Goal: Information Seeking & Learning: Learn about a topic

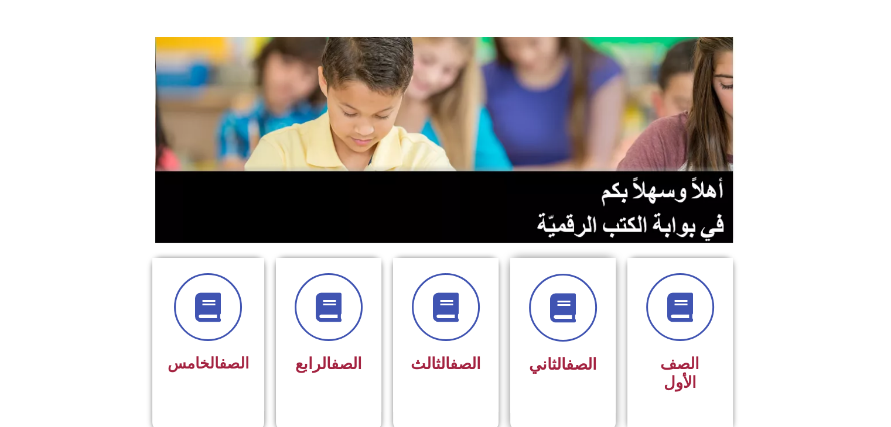
scroll to position [94, 0]
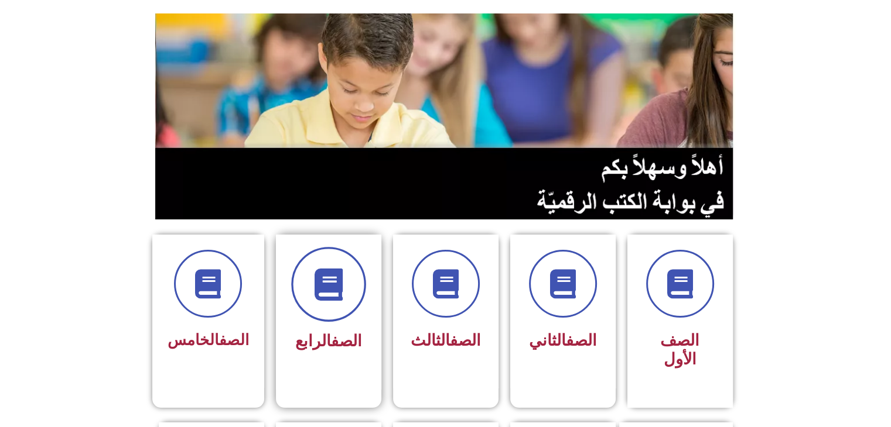
click at [303, 264] on span at bounding box center [328, 284] width 75 height 75
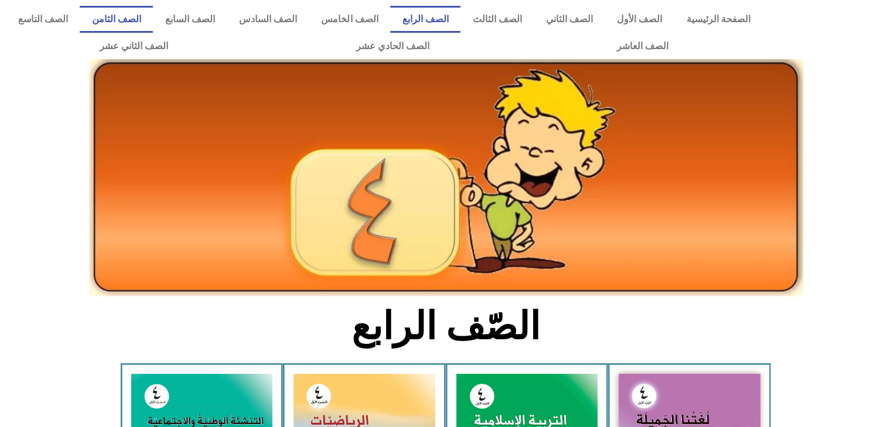
click at [153, 22] on link "الصف الثامن" at bounding box center [116, 19] width 73 height 27
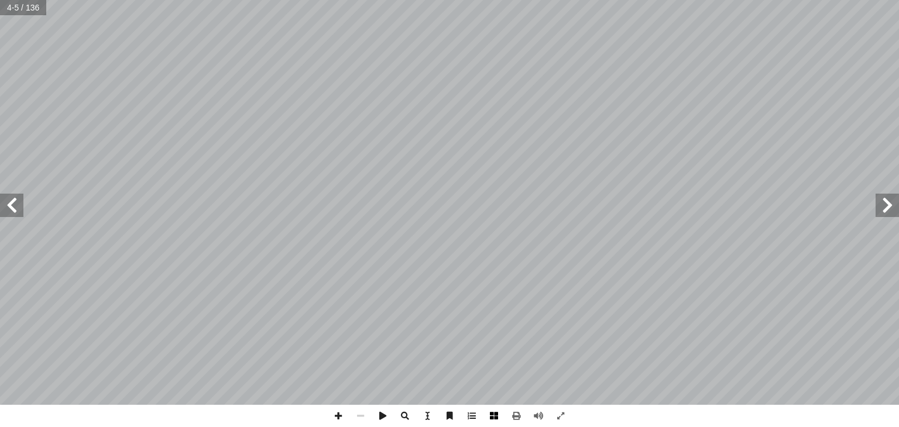
click at [494, 410] on span at bounding box center [494, 416] width 22 height 22
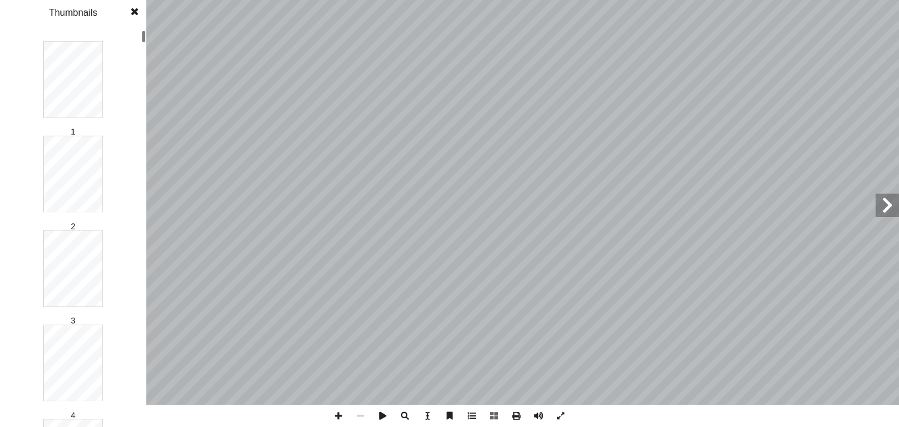
click at [155, 111] on div "المقدمة: بسم الله [PERSON_NAME] مور الكرام.. السلام عليكم ورحمة الله وبركاته أ …" at bounding box center [449, 213] width 899 height 427
click at [146, 138] on div "المقدمة: بسم الله [PERSON_NAME] مور الكرام.. السلام عليكم ورحمة الله وبركاته أ …" at bounding box center [449, 213] width 899 height 427
